Goal: Find specific page/section: Find specific page/section

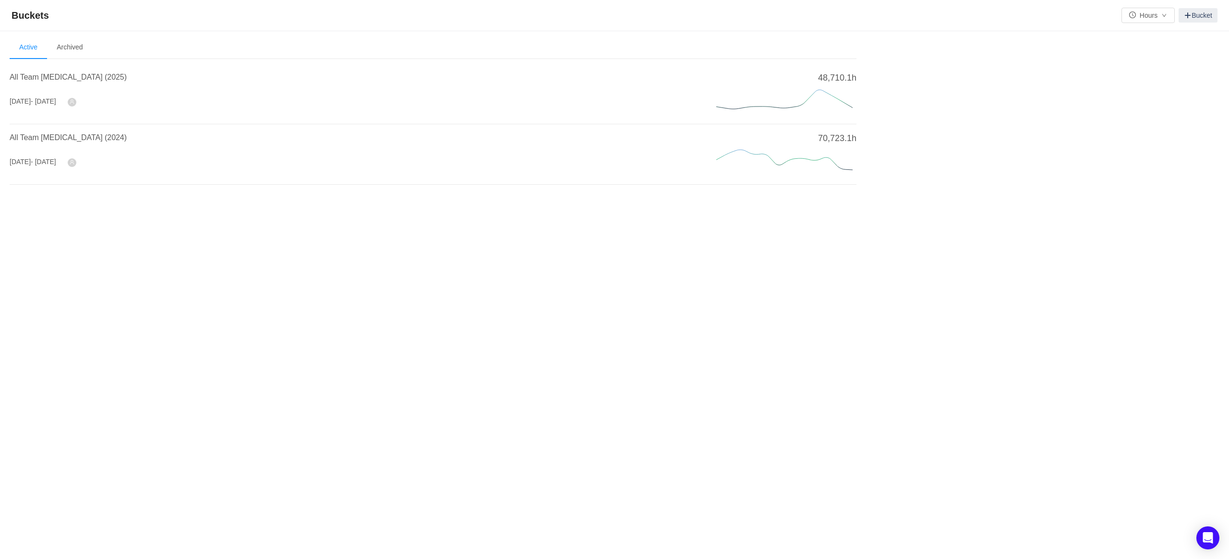
click at [35, 87] on div "All Team [MEDICAL_DATA] (2025)" at bounding box center [352, 80] width 684 height 17
click at [35, 78] on span "All Team [MEDICAL_DATA] (2025)" at bounding box center [68, 77] width 117 height 8
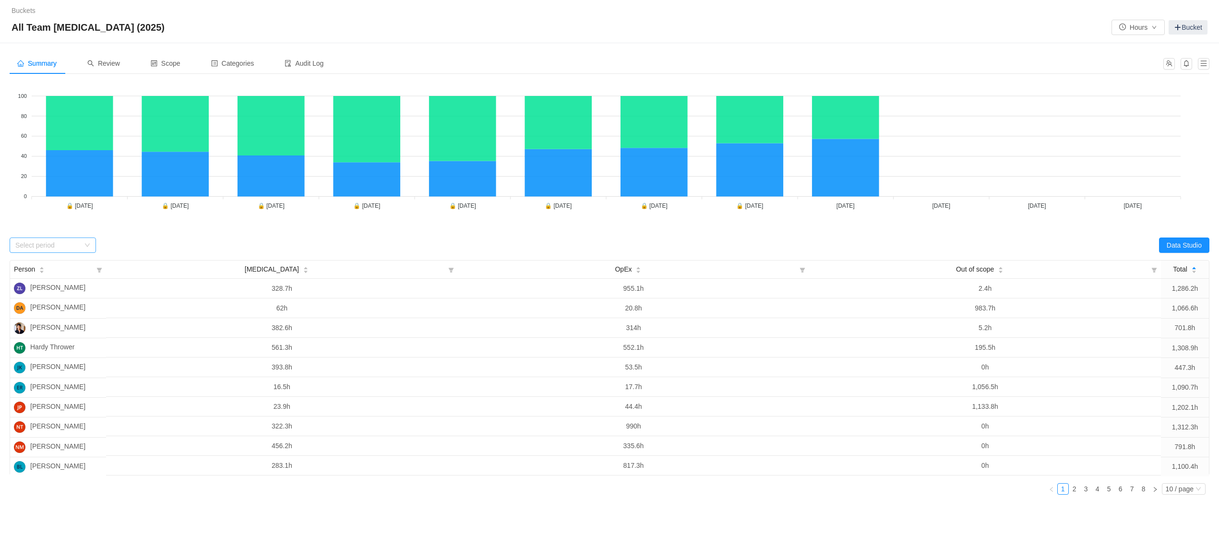
click at [51, 242] on div "Select period" at bounding box center [47, 246] width 64 height 10
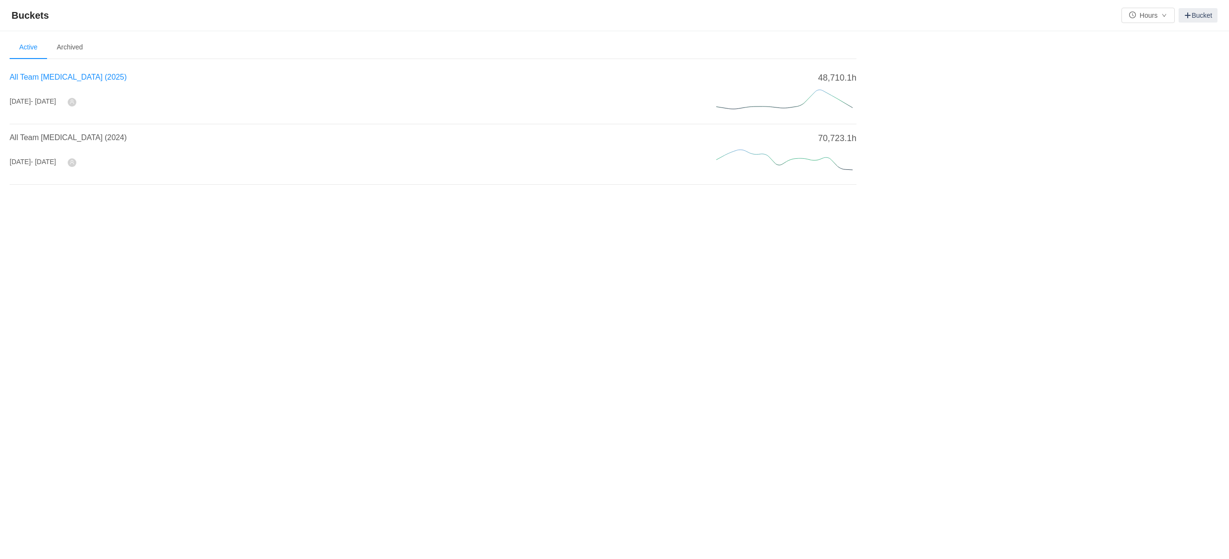
click at [24, 77] on span "All Team [MEDICAL_DATA] (2025)" at bounding box center [68, 77] width 117 height 8
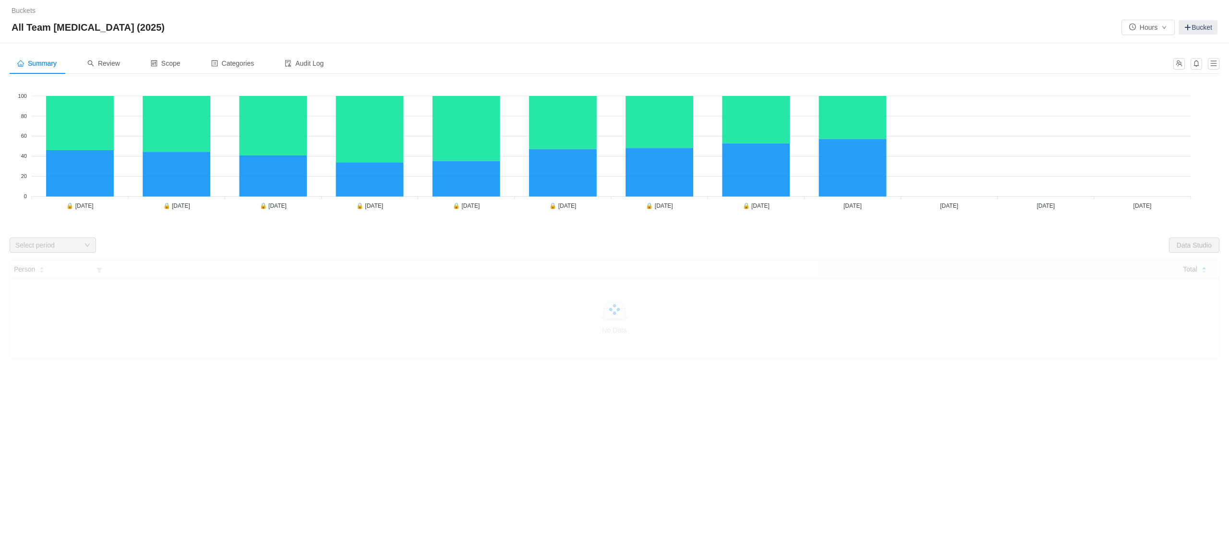
click at [851, 325] on div at bounding box center [615, 309] width 1210 height 99
